Goal: Task Accomplishment & Management: Manage account settings

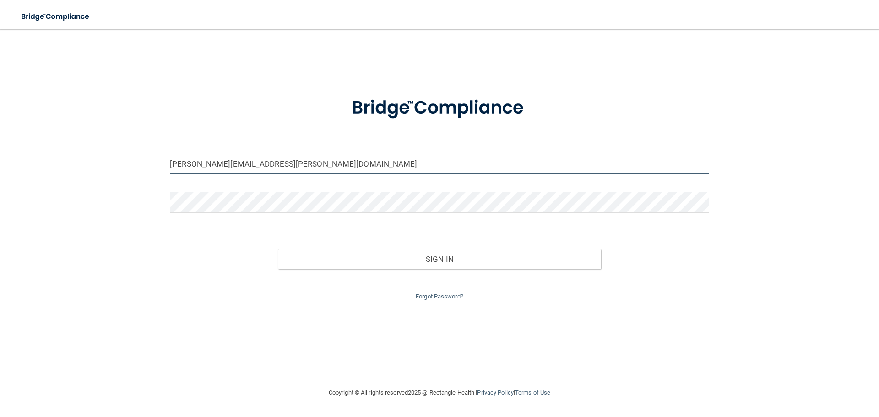
click at [313, 155] on input "[PERSON_NAME][EMAIL_ADDRESS][PERSON_NAME][DOMAIN_NAME]" at bounding box center [439, 164] width 539 height 21
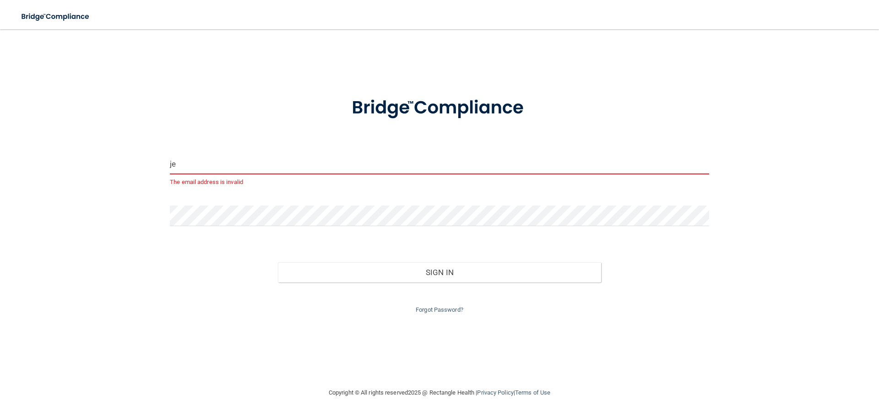
type input "j"
type input "[PERSON_NAME][EMAIL_ADDRESS][PERSON_NAME][DOMAIN_NAME]"
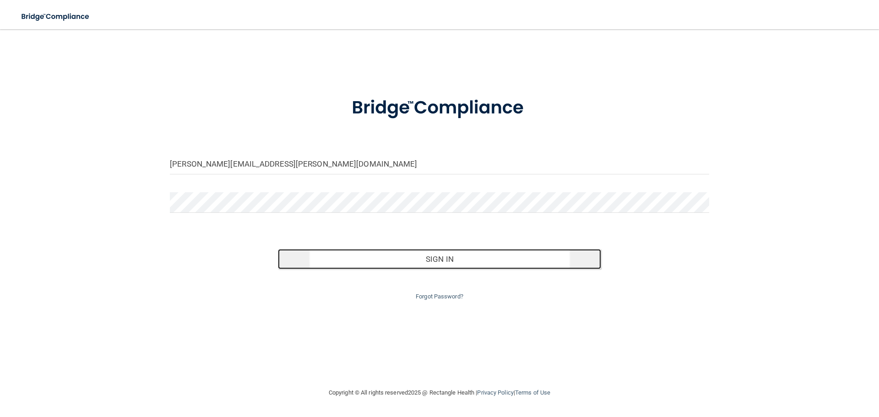
click at [460, 253] on button "Sign In" at bounding box center [440, 259] width 324 height 20
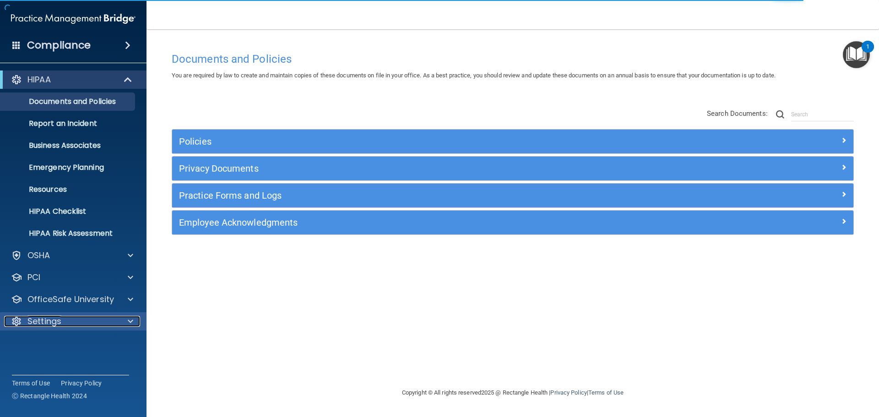
click at [130, 316] on span at bounding box center [130, 321] width 5 height 11
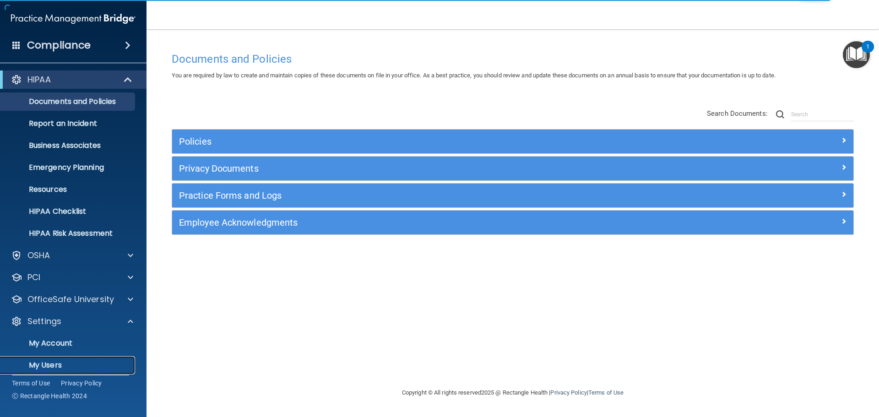
click at [70, 361] on p "My Users" at bounding box center [68, 365] width 125 height 9
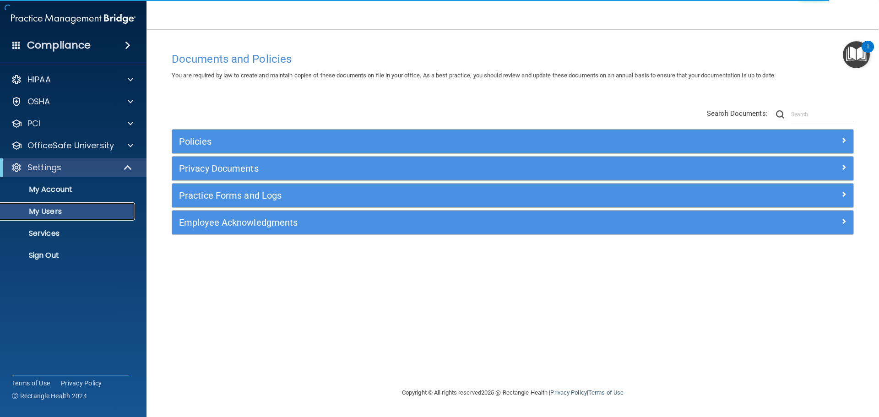
select select "20"
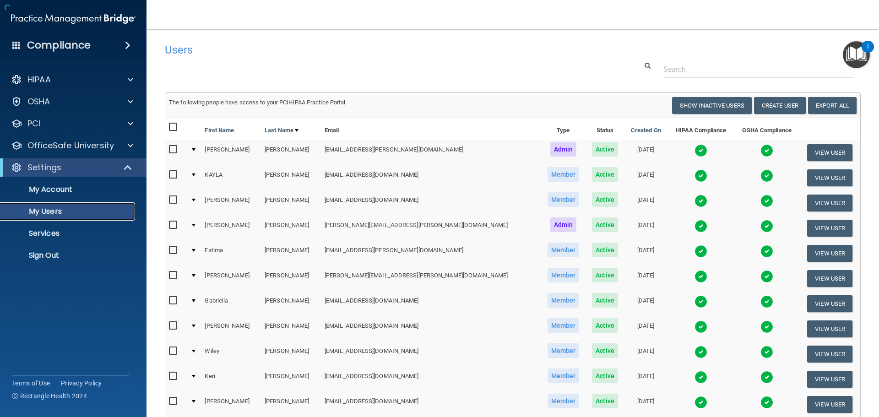
click at [52, 211] on p "My Users" at bounding box center [68, 211] width 125 height 9
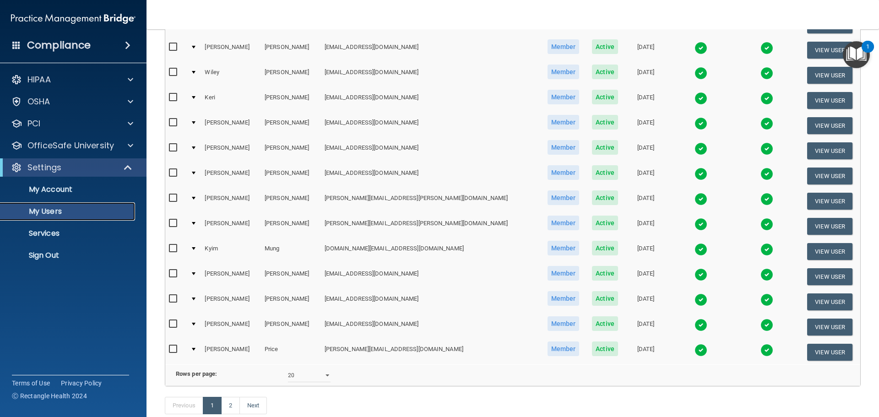
scroll to position [320, 0]
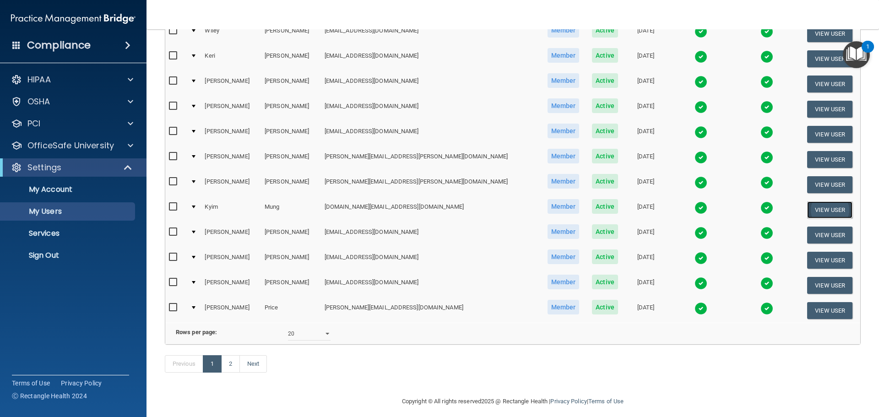
click at [820, 213] on button "View User" at bounding box center [829, 209] width 45 height 17
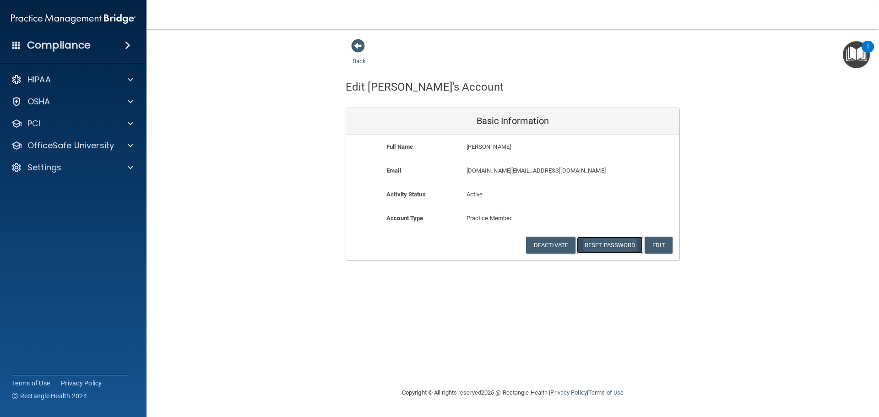
click at [627, 245] on button "Reset Password" at bounding box center [610, 245] width 66 height 17
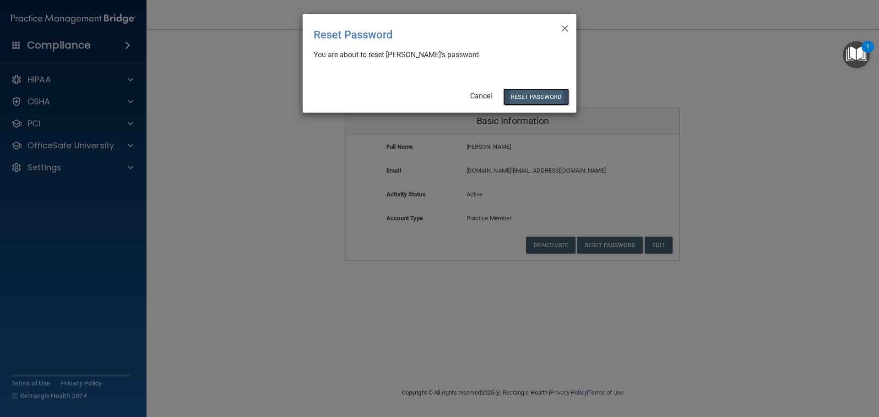
click at [531, 98] on button "Reset Password" at bounding box center [536, 96] width 66 height 17
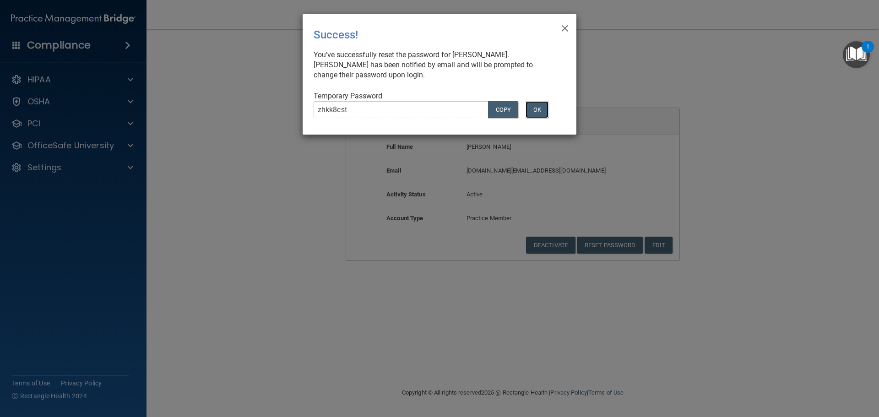
click at [541, 111] on button "OK" at bounding box center [537, 109] width 23 height 17
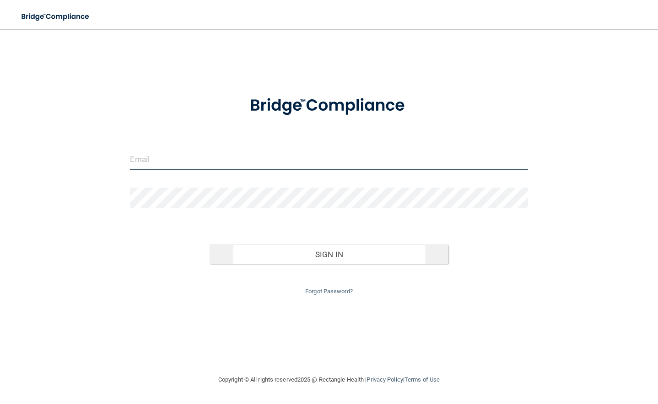
type input "[PERSON_NAME][EMAIL_ADDRESS][PERSON_NAME][DOMAIN_NAME]"
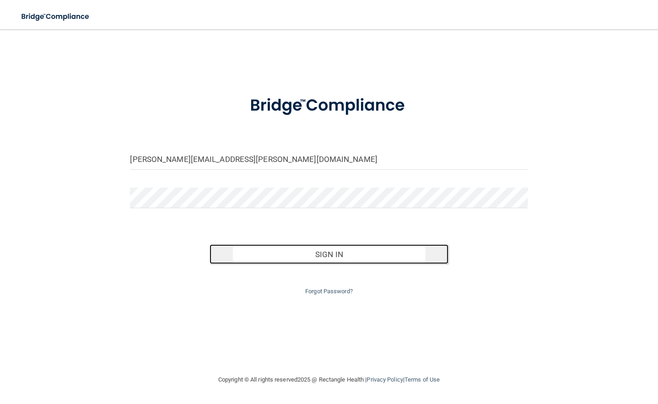
click at [344, 262] on button "Sign In" at bounding box center [329, 254] width 239 height 20
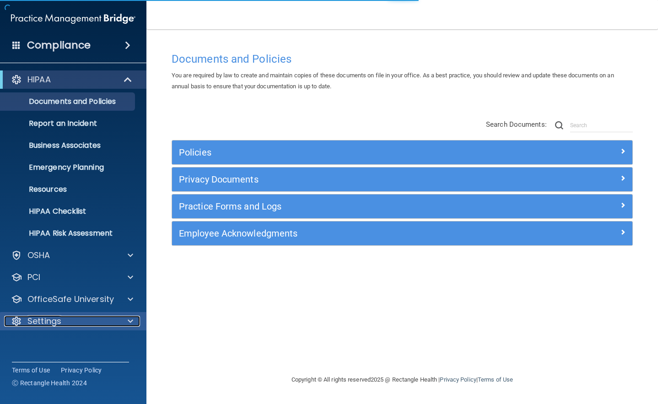
click at [49, 325] on p "Settings" at bounding box center [44, 321] width 34 height 11
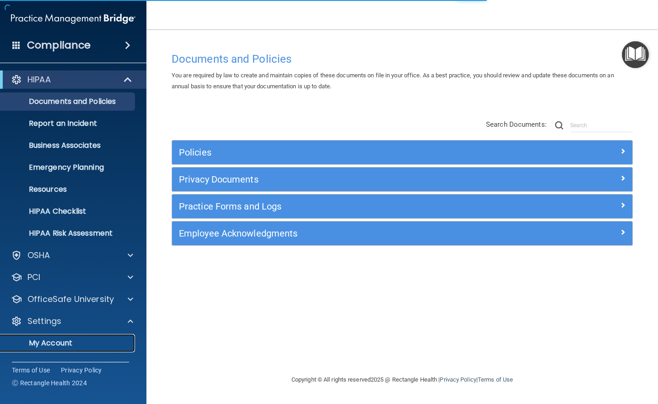
click at [53, 344] on p "My Account" at bounding box center [68, 343] width 125 height 9
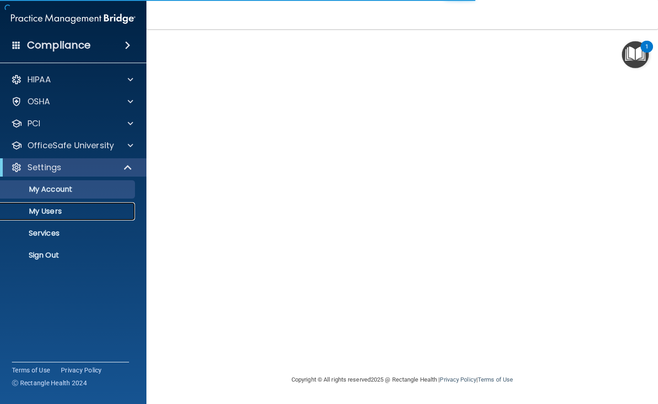
click at [54, 208] on p "My Users" at bounding box center [68, 211] width 125 height 9
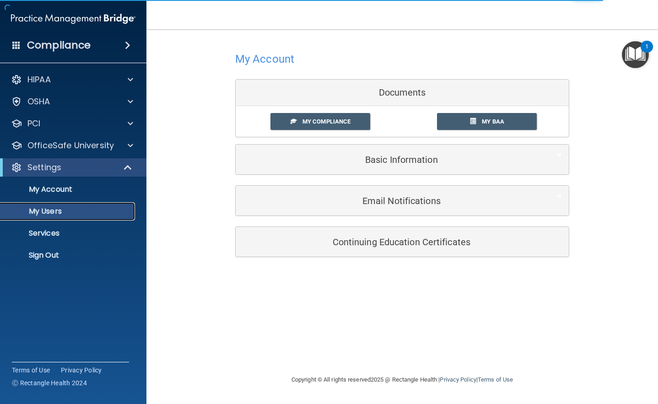
select select "20"
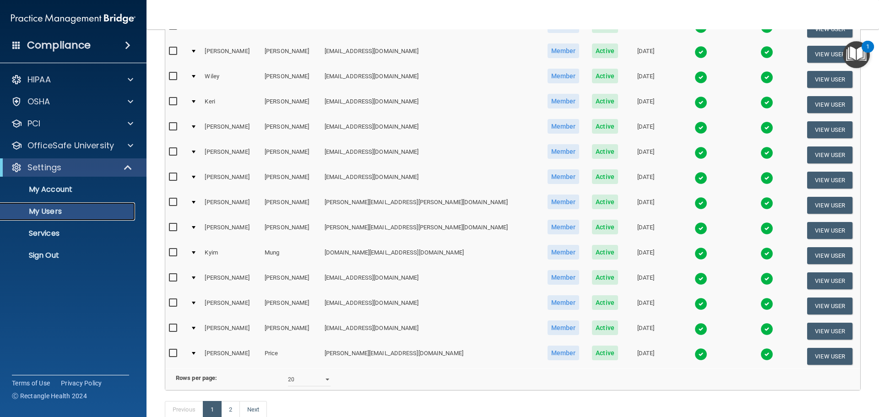
scroll to position [256, 0]
